Goal: Information Seeking & Learning: Learn about a topic

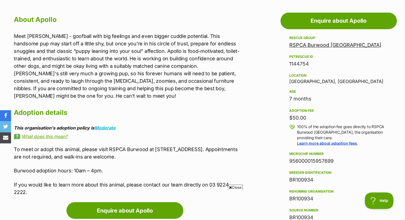
scroll to position [296, 0]
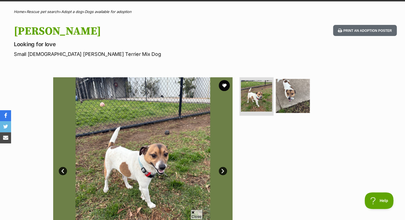
scroll to position [47, 0]
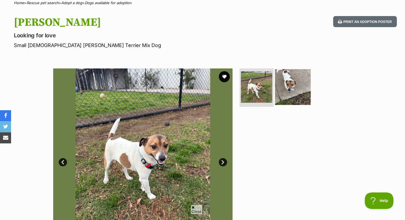
click at [288, 84] on img at bounding box center [293, 87] width 36 height 36
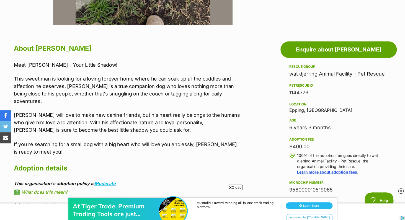
scroll to position [272, 0]
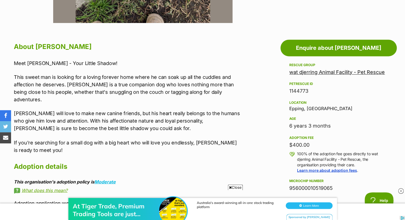
click at [307, 73] on link "wat djerring Animal Facility - Pet Rescue" at bounding box center [336, 72] width 95 height 6
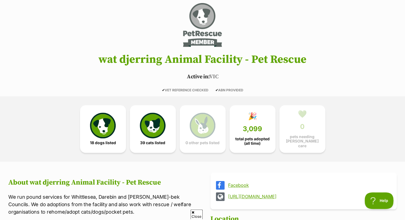
scroll to position [61, 0]
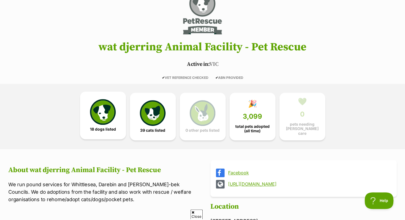
click at [108, 117] on img at bounding box center [102, 111] width 25 height 25
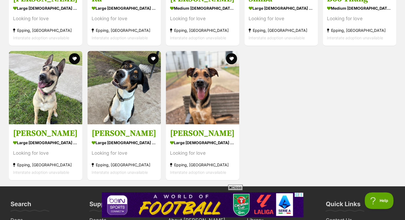
scroll to position [908, 0]
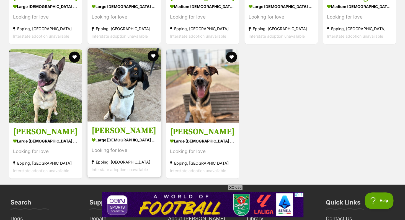
click at [128, 78] on img at bounding box center [123, 84] width 73 height 73
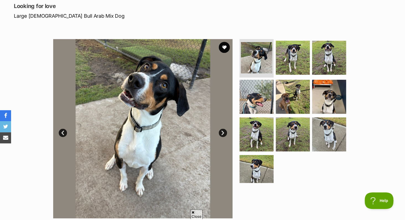
scroll to position [77, 0]
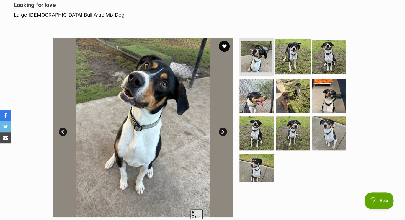
click at [284, 63] on img at bounding box center [293, 56] width 36 height 36
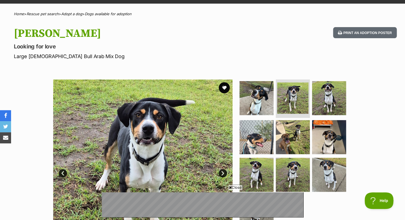
scroll to position [0, 0]
